Goal: Information Seeking & Learning: Learn about a topic

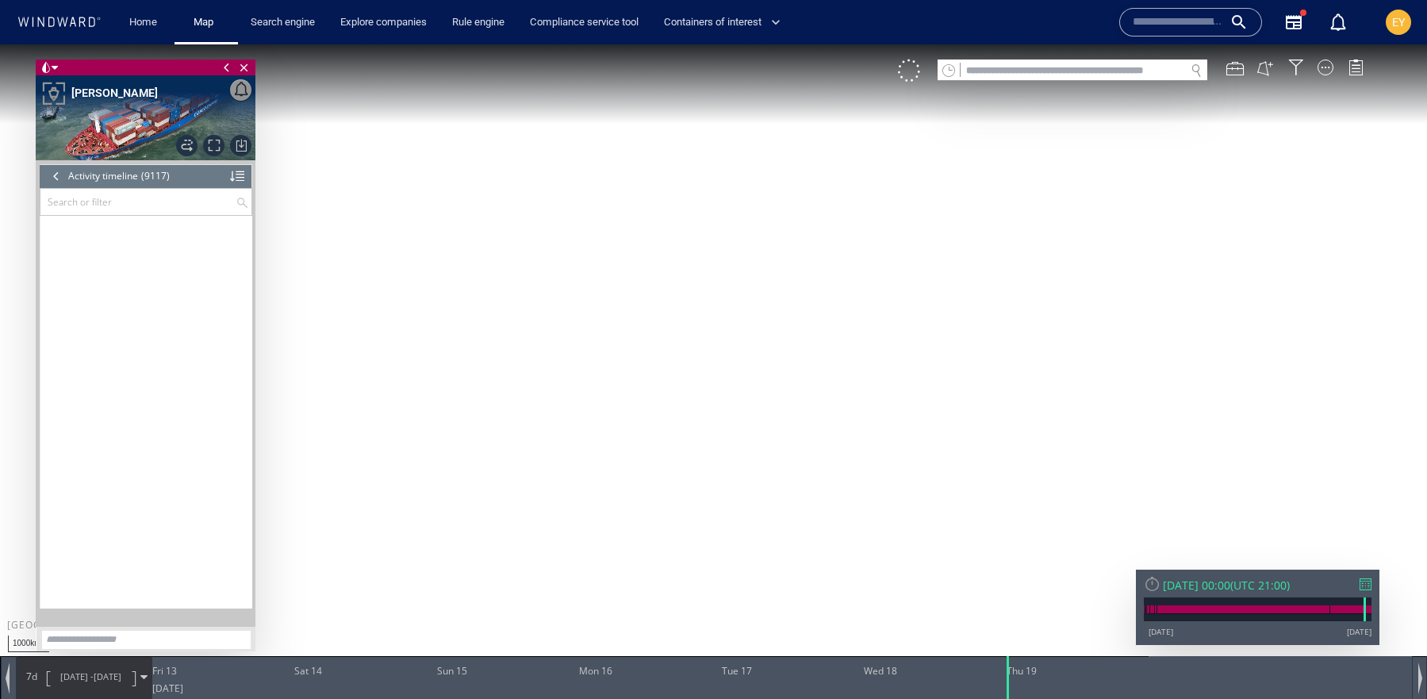
scroll to position [376455, 0]
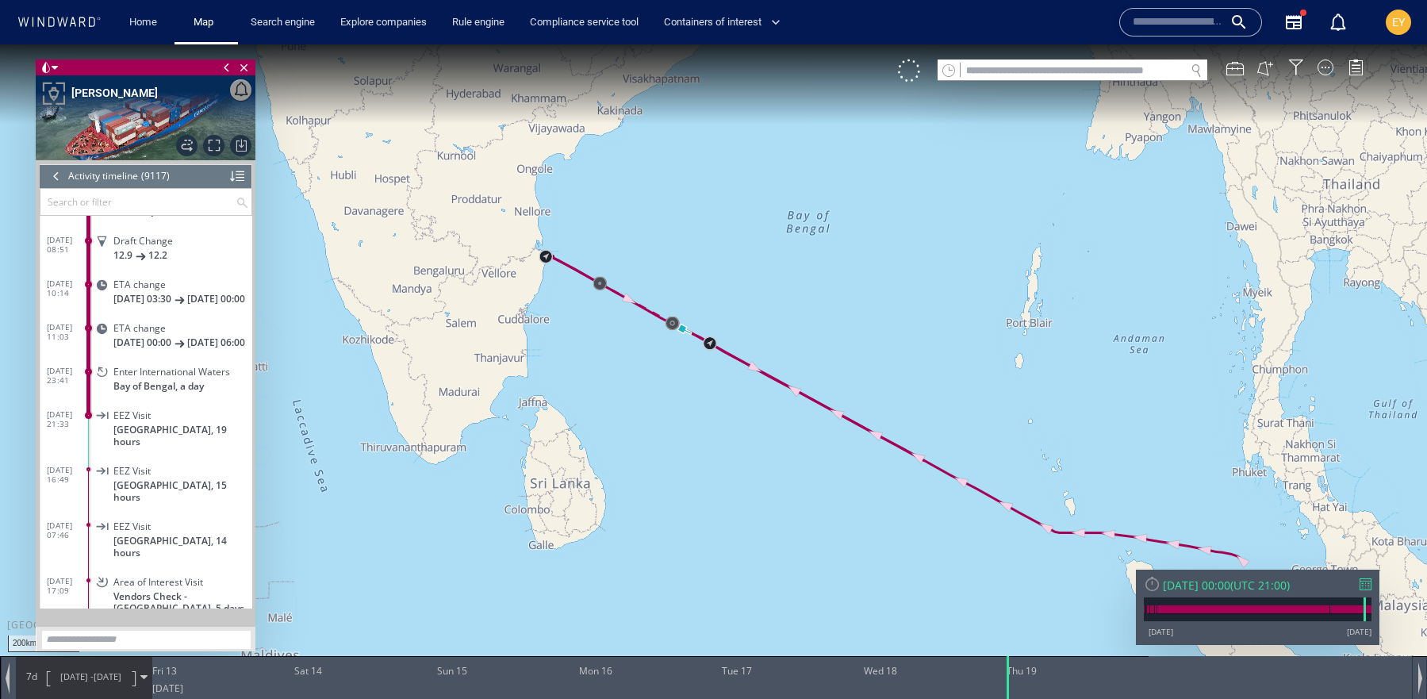
drag, startPoint x: 569, startPoint y: 405, endPoint x: 491, endPoint y: 393, distance: 79.5
click at [491, 393] on canvas "Map" at bounding box center [713, 363] width 1427 height 638
